Goal: Transaction & Acquisition: Purchase product/service

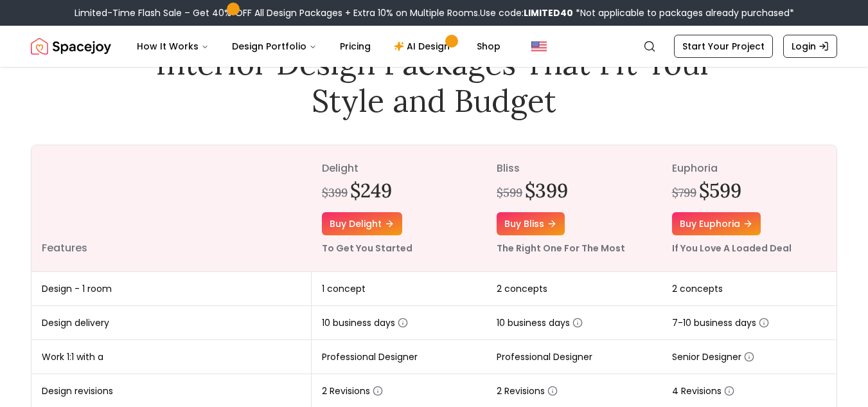
scroll to position [43, 0]
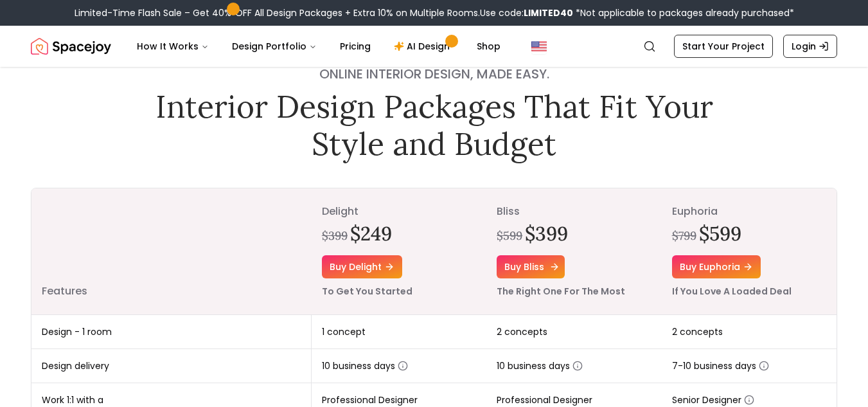
click at [548, 265] on link "Buy bliss" at bounding box center [531, 266] width 68 height 23
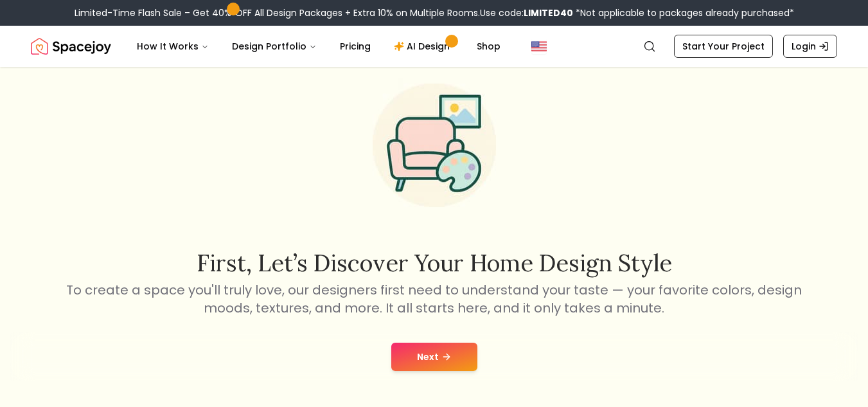
click at [464, 360] on button "Next" at bounding box center [434, 357] width 86 height 28
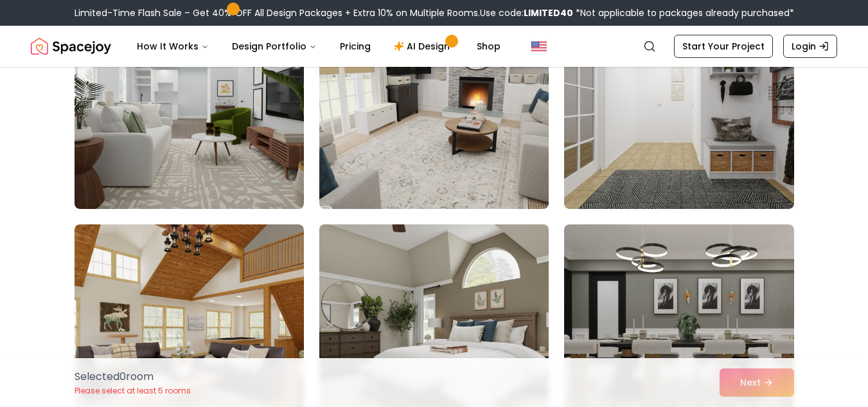
scroll to position [192, 0]
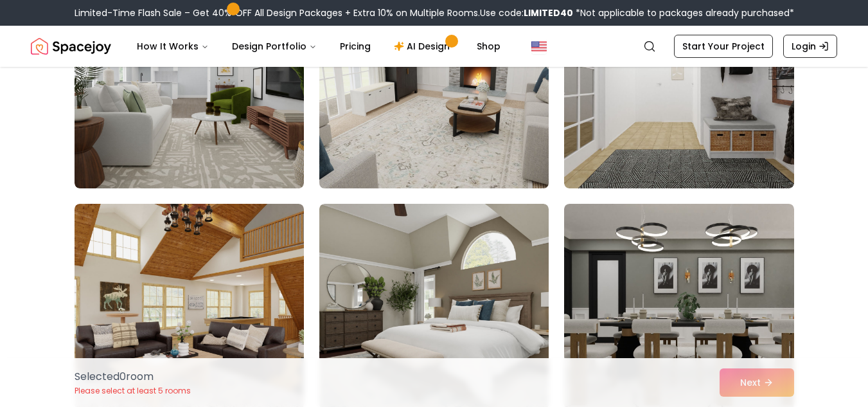
click at [474, 167] on img at bounding box center [434, 86] width 241 height 216
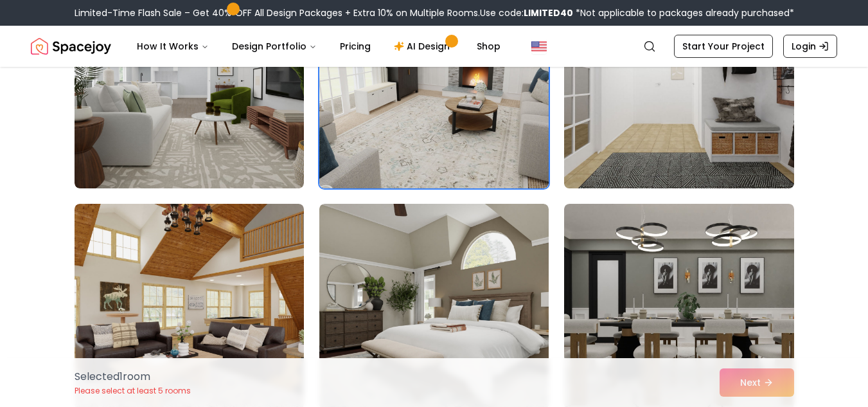
click at [640, 175] on img at bounding box center [679, 86] width 241 height 216
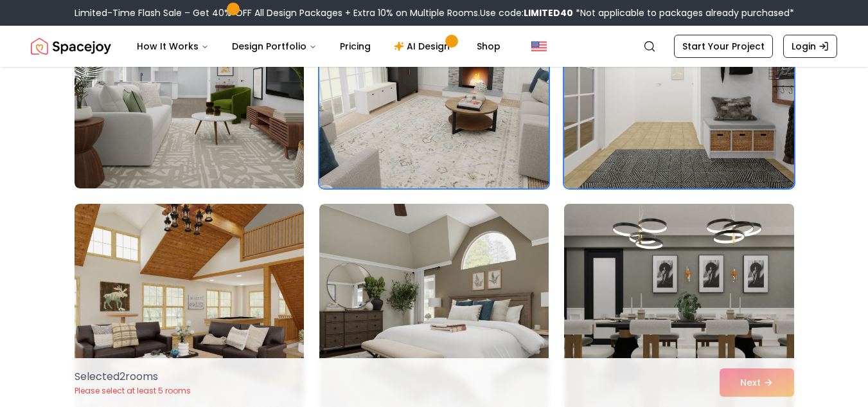
click at [688, 303] on img at bounding box center [679, 307] width 241 height 216
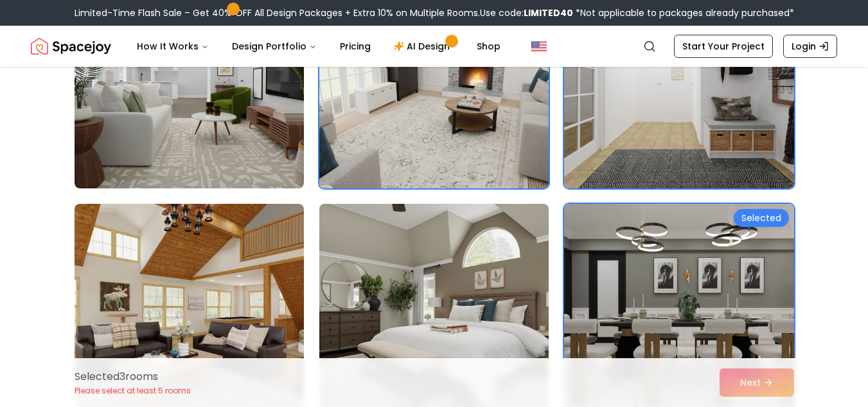
click at [481, 298] on img at bounding box center [434, 307] width 241 height 216
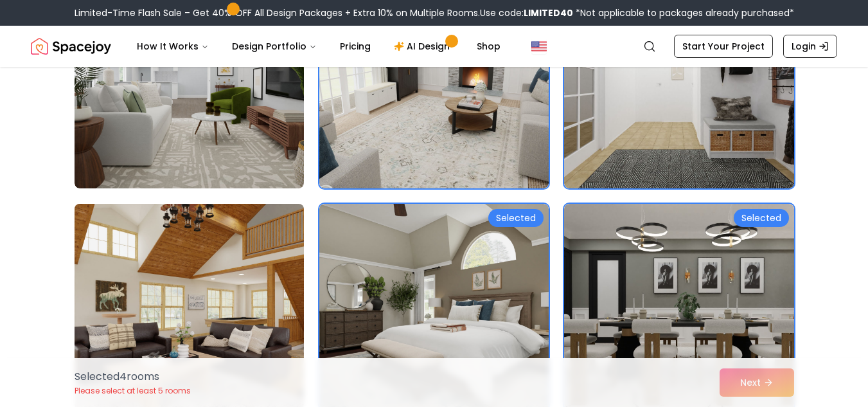
click at [260, 291] on img at bounding box center [189, 307] width 241 height 216
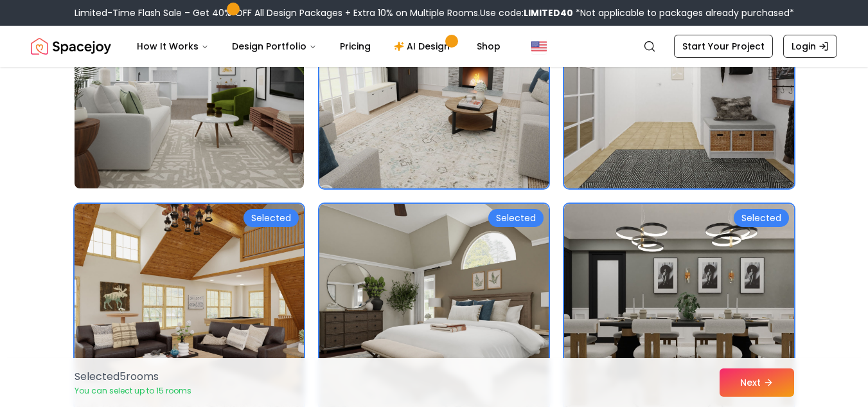
click at [271, 162] on img at bounding box center [189, 86] width 241 height 216
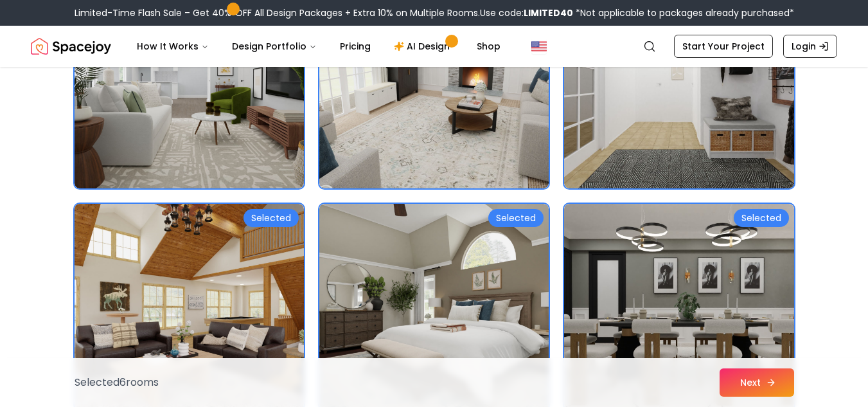
click at [734, 376] on button "Next" at bounding box center [757, 382] width 75 height 28
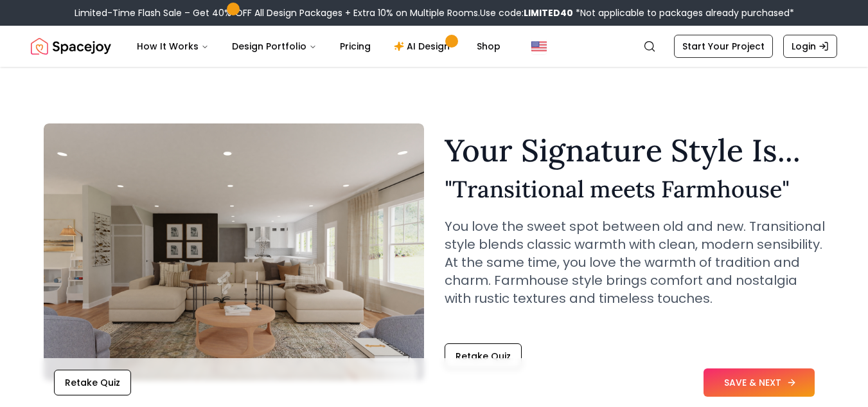
click at [720, 379] on button "SAVE & NEXT" at bounding box center [759, 382] width 111 height 28
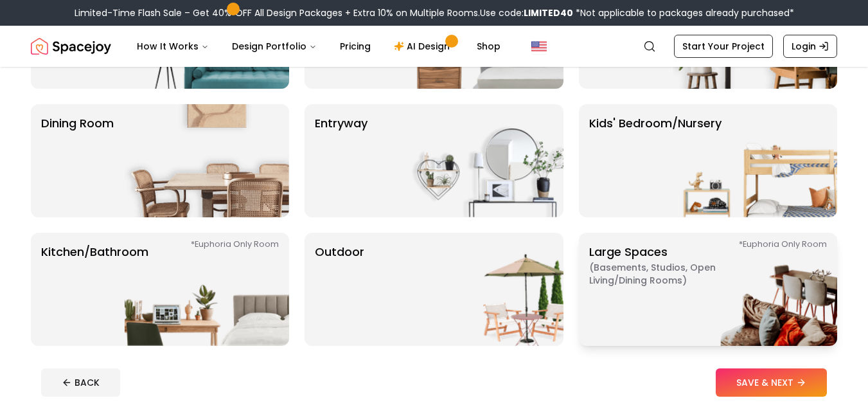
scroll to position [214, 0]
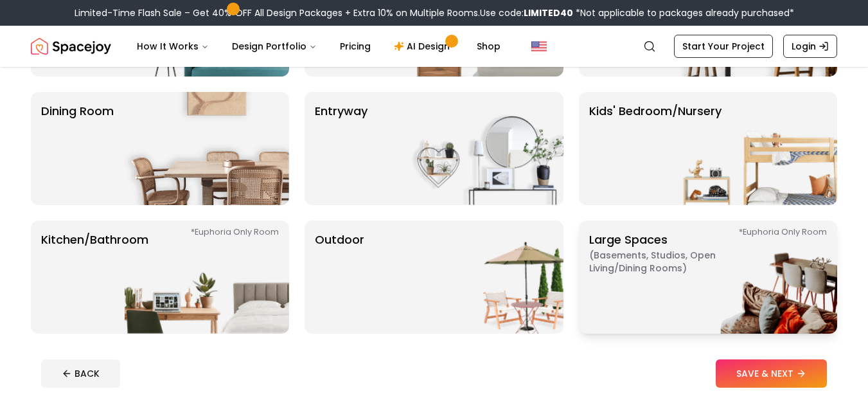
click at [636, 237] on p "Large Spaces ( Basements, Studios, Open living/dining rooms ) *Euphoria Only Ro…" at bounding box center [669, 277] width 161 height 93
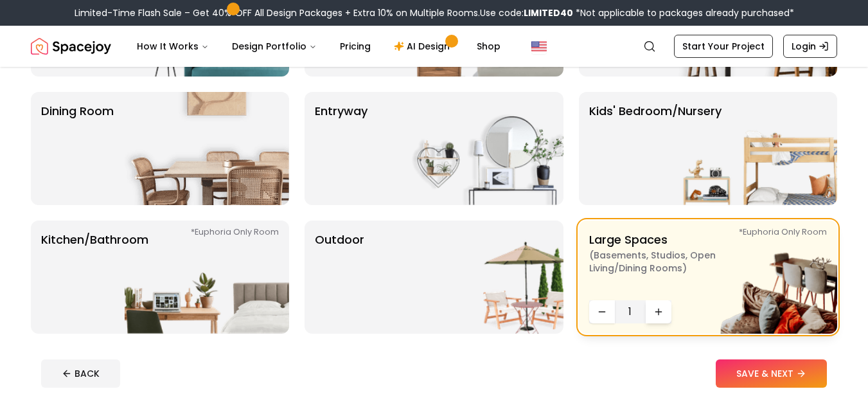
click at [662, 316] on icon "Increase quantity" at bounding box center [659, 312] width 10 height 10
click at [514, 298] on img at bounding box center [481, 276] width 165 height 113
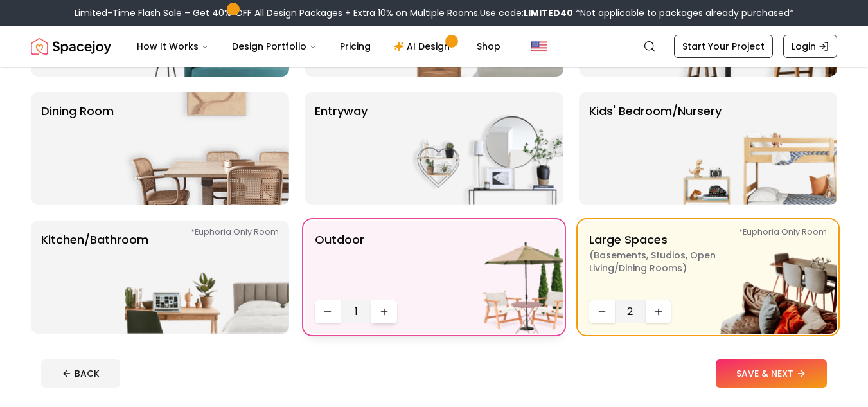
click at [384, 312] on icon "Increase quantity" at bounding box center [384, 312] width 0 height 6
click at [384, 311] on icon "Increase quantity" at bounding box center [384, 312] width 0 height 6
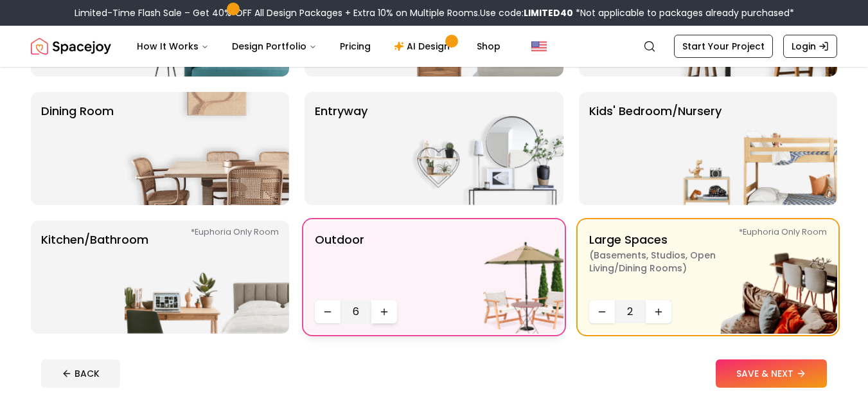
click at [385, 310] on icon "Increase quantity" at bounding box center [384, 312] width 10 height 10
click at [238, 312] on img at bounding box center [207, 276] width 165 height 113
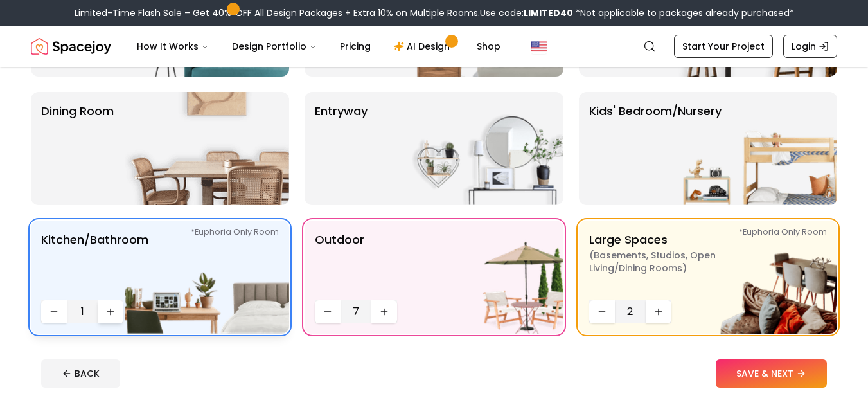
click at [102, 314] on button "Increase quantity" at bounding box center [111, 311] width 26 height 23
click at [126, 141] on img at bounding box center [207, 148] width 165 height 113
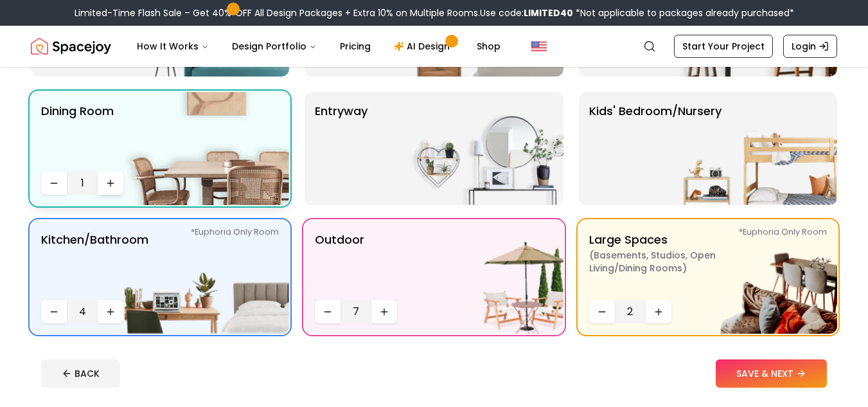
click at [113, 181] on icon "Increase quantity" at bounding box center [110, 183] width 10 height 10
click at [801, 379] on button "SAVE & NEXT" at bounding box center [771, 373] width 111 height 28
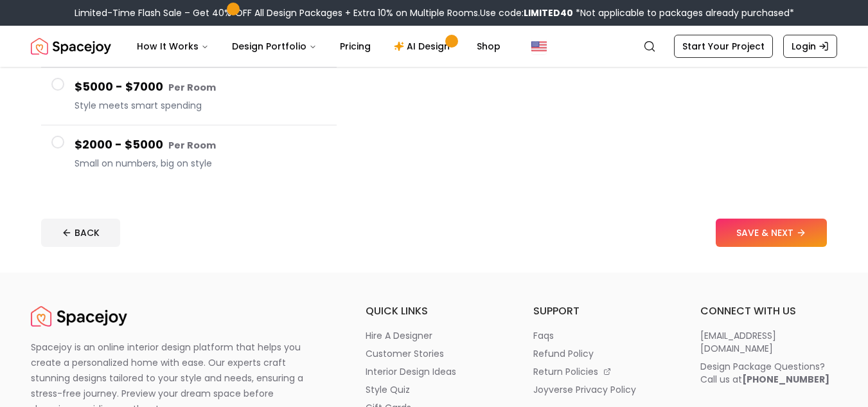
scroll to position [343, 0]
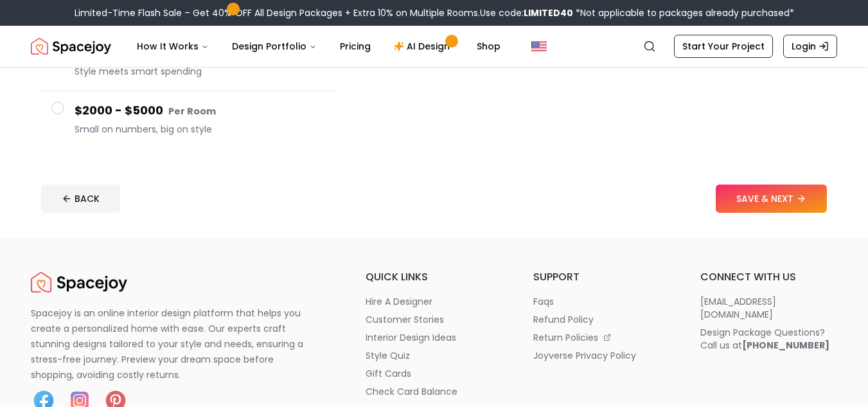
click at [60, 108] on span at bounding box center [57, 108] width 13 height 13
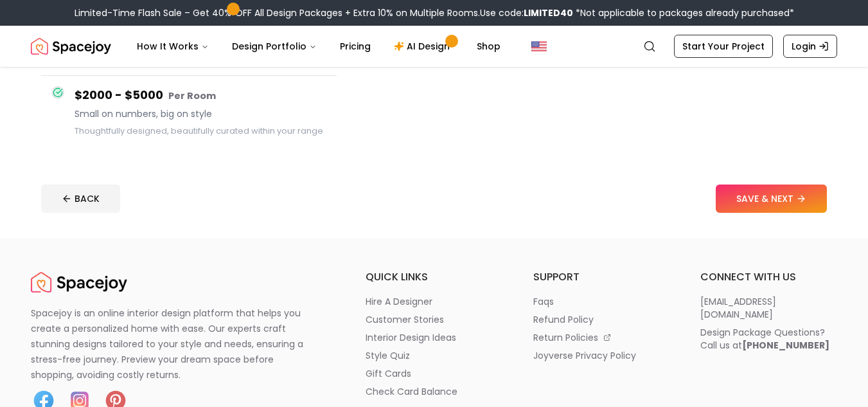
scroll to position [328, 0]
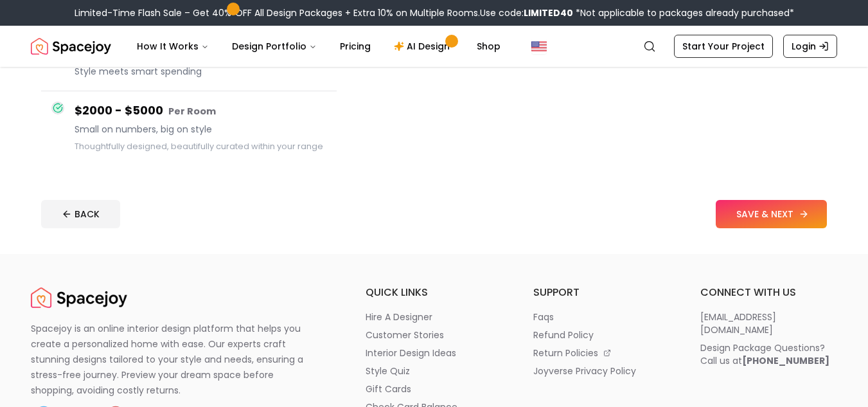
click at [735, 204] on button "SAVE & NEXT" at bounding box center [771, 214] width 111 height 28
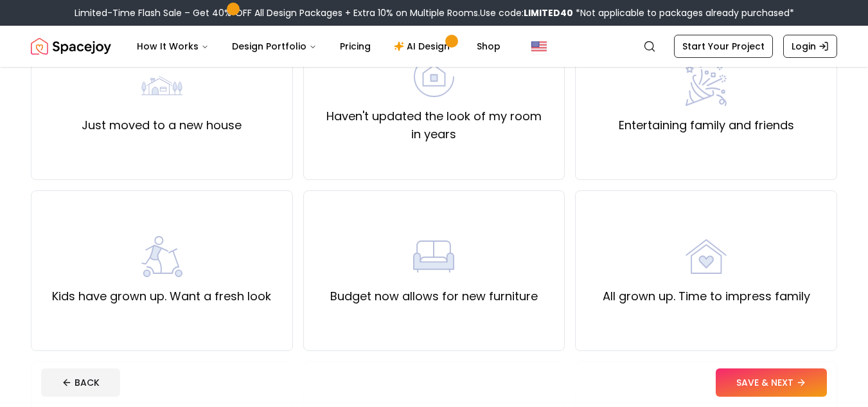
scroll to position [172, 0]
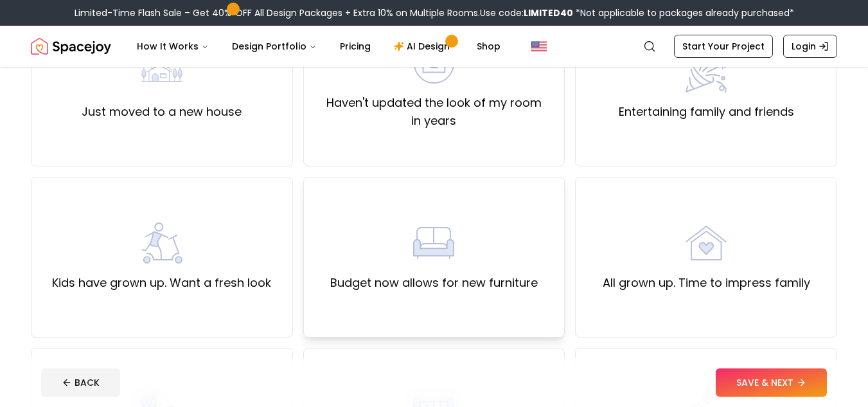
click at [459, 222] on div "Budget now allows for new furniture" at bounding box center [434, 256] width 208 height 69
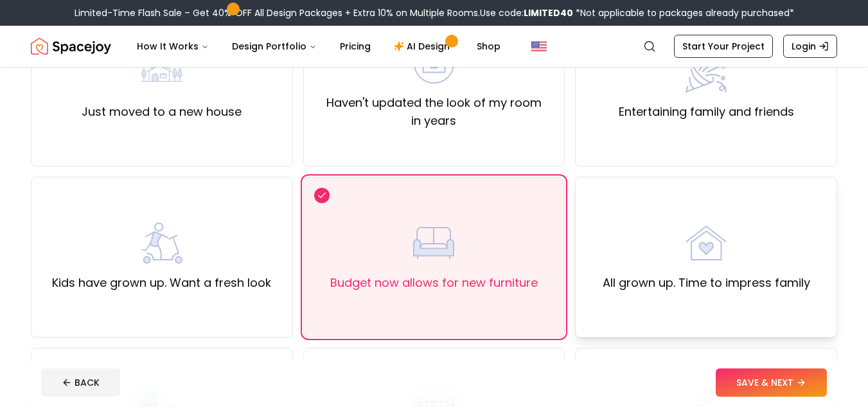
click at [668, 220] on div "All grown up. Time to impress family" at bounding box center [706, 257] width 262 height 161
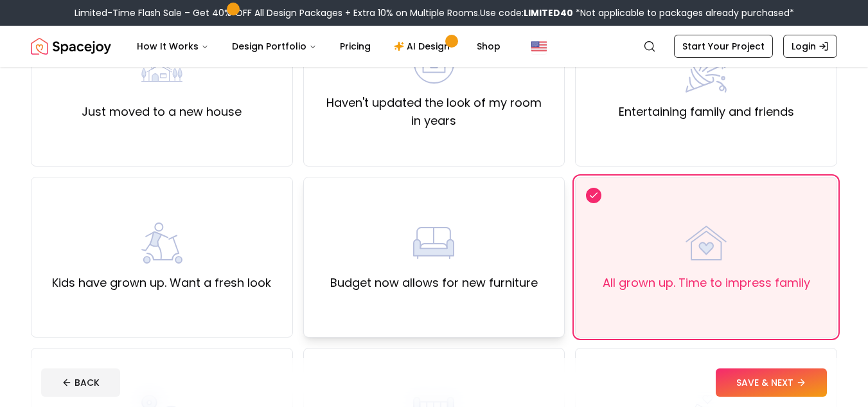
click at [459, 235] on div "Budget now allows for new furniture" at bounding box center [434, 256] width 208 height 69
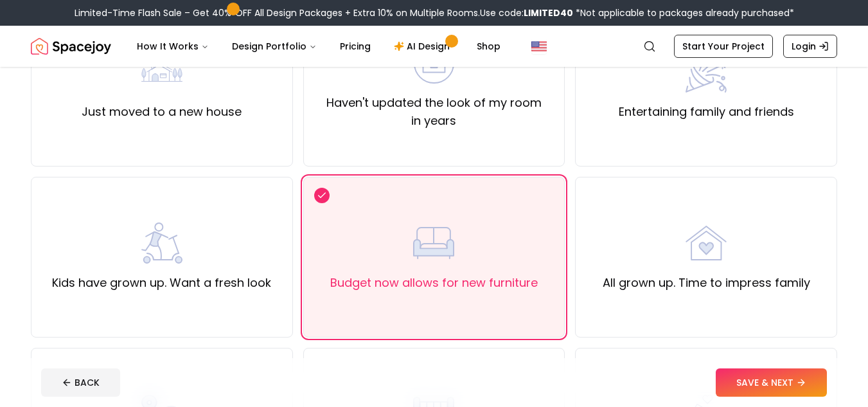
click at [764, 385] on button "SAVE & NEXT" at bounding box center [771, 382] width 111 height 28
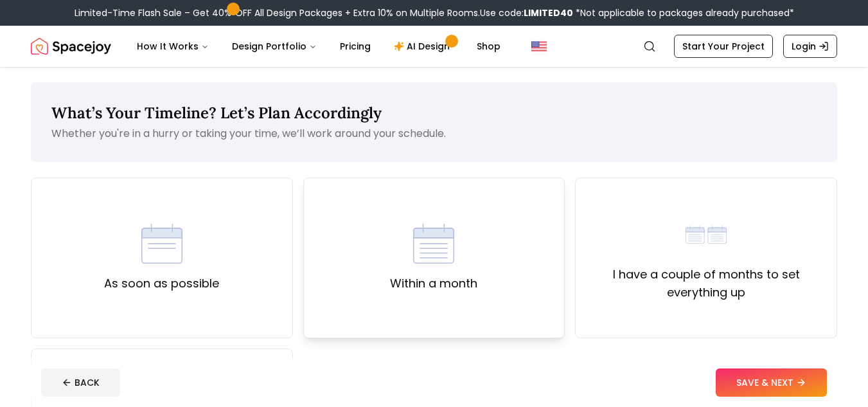
click at [440, 294] on div "Within a month" at bounding box center [434, 257] width 262 height 161
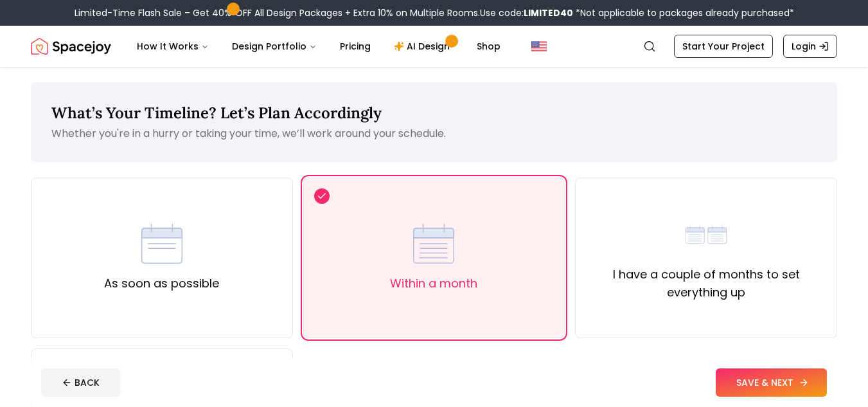
click at [735, 373] on button "SAVE & NEXT" at bounding box center [771, 382] width 111 height 28
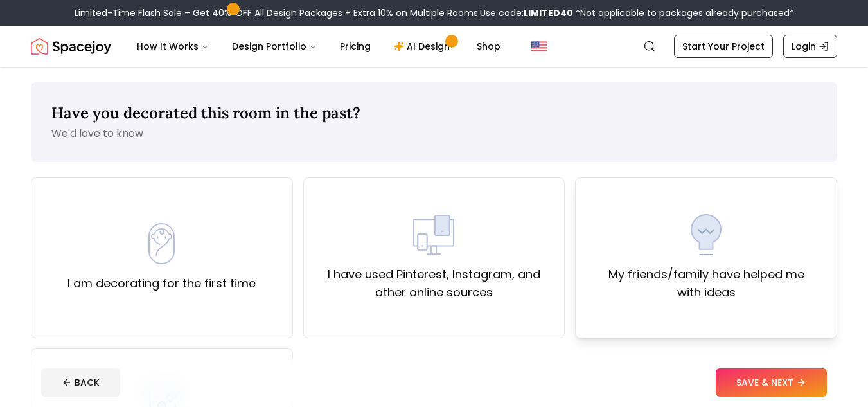
click at [664, 301] on div "My friends/family have helped me with ideas" at bounding box center [706, 257] width 262 height 161
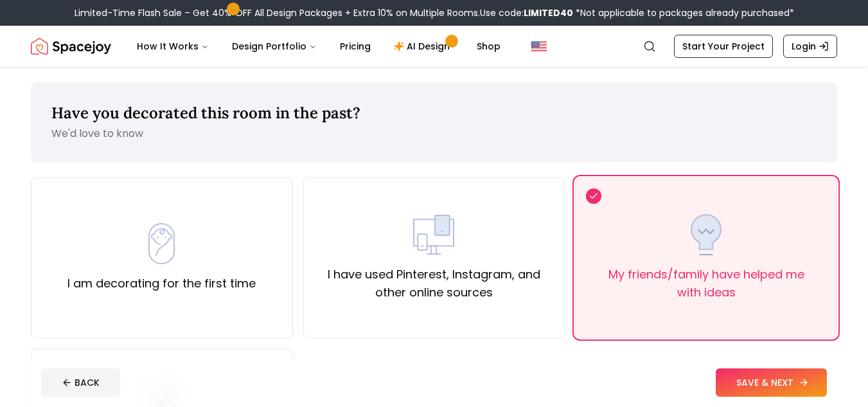
click at [790, 374] on button "SAVE & NEXT" at bounding box center [771, 382] width 111 height 28
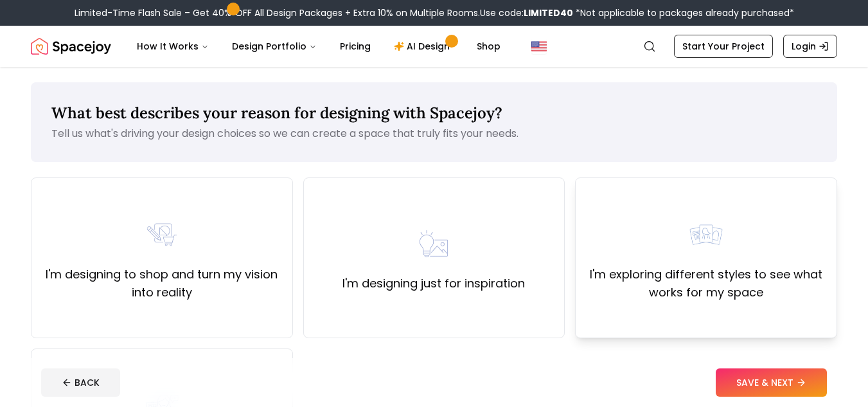
click at [784, 297] on label "I'm exploring different styles to see what works for my space" at bounding box center [706, 283] width 240 height 36
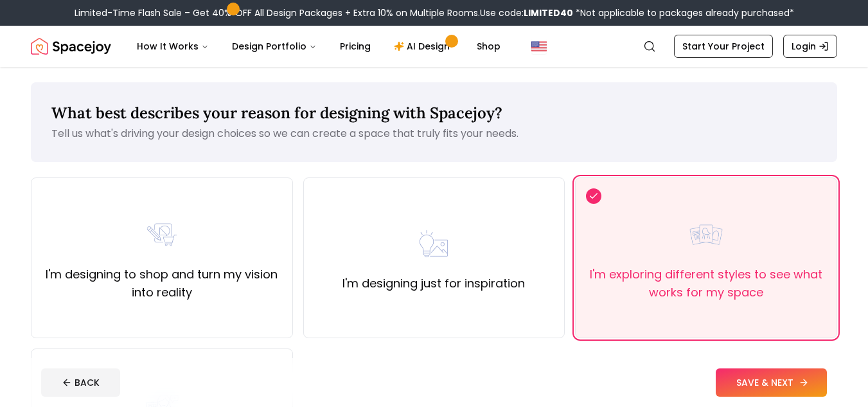
click at [790, 385] on button "SAVE & NEXT" at bounding box center [771, 382] width 111 height 28
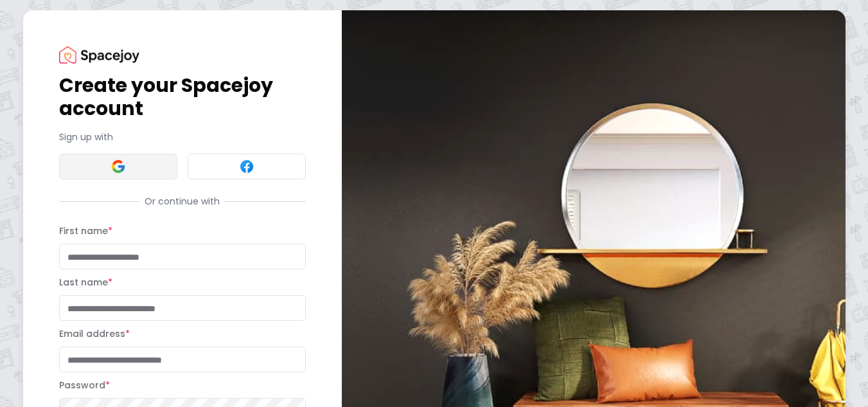
click at [104, 173] on button at bounding box center [118, 167] width 118 height 26
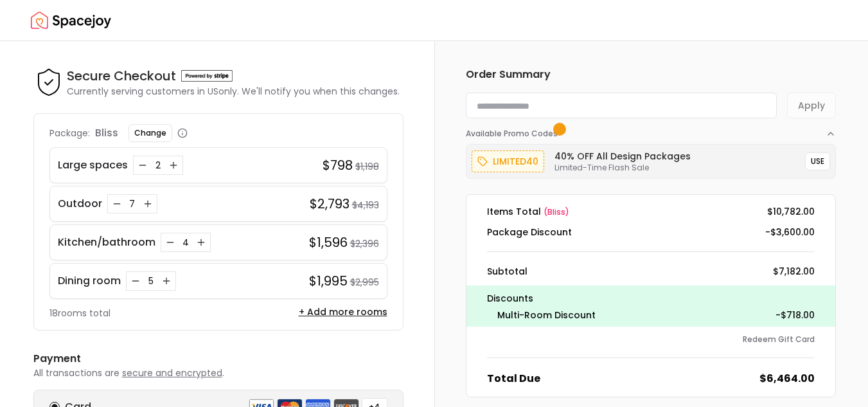
click at [605, 105] on input at bounding box center [621, 106] width 311 height 26
paste input "**********"
type input "**********"
click at [805, 111] on button "Apply" at bounding box center [811, 106] width 49 height 26
